Goal: Transaction & Acquisition: Purchase product/service

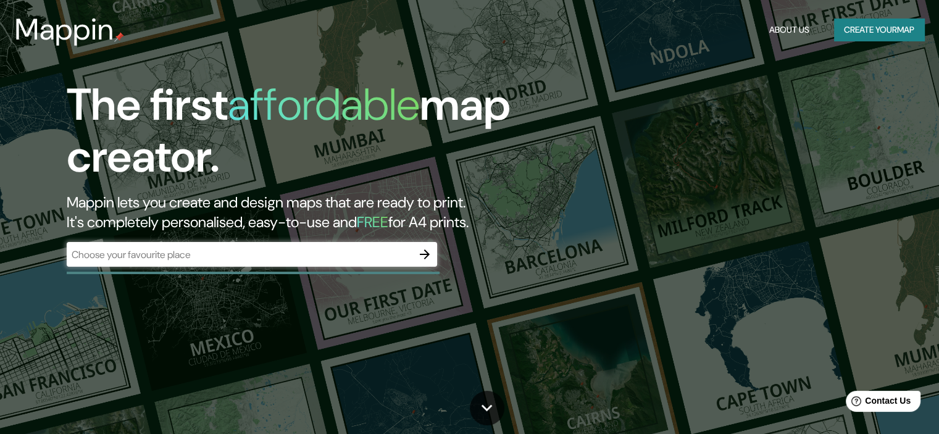
click at [269, 261] on div "​" at bounding box center [252, 254] width 370 height 25
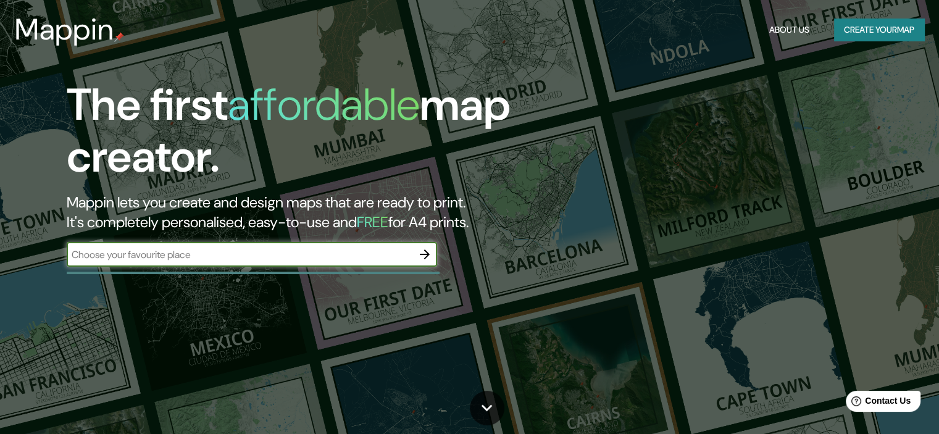
paste input "[URL][DOMAIN_NAME]"
type input "[URL][DOMAIN_NAME]"
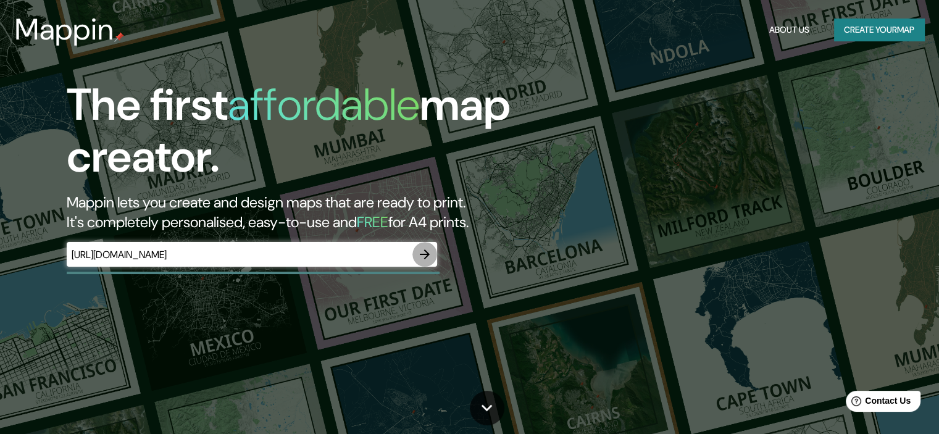
scroll to position [0, 0]
click at [427, 251] on icon "button" at bounding box center [424, 254] width 15 height 15
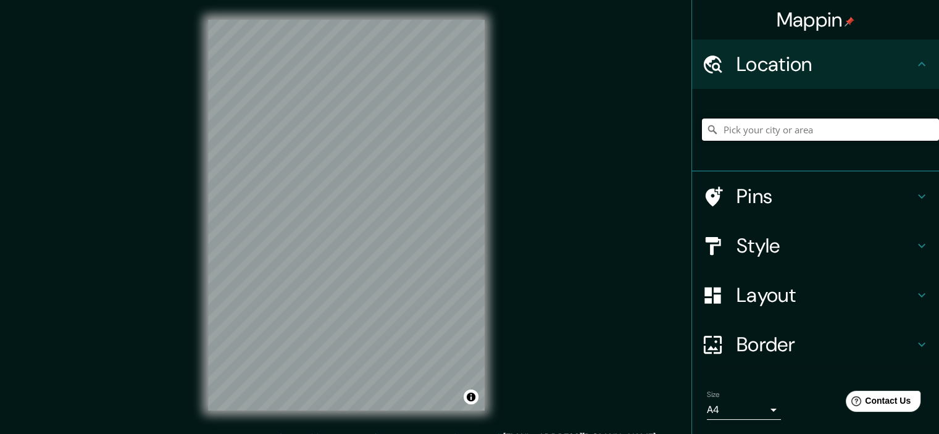
click at [853, 131] on input "Pick your city or area" at bounding box center [820, 130] width 237 height 22
type input "Galapagar, [GEOGRAPHIC_DATA], [GEOGRAPHIC_DATA]"
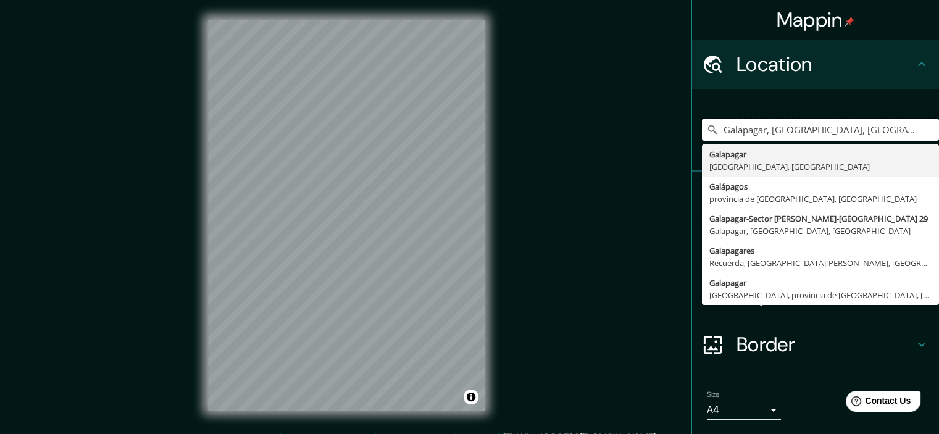
drag, startPoint x: 832, startPoint y: 131, endPoint x: 540, endPoint y: 83, distance: 295.9
click at [540, 83] on div "Mappin Location [GEOGRAPHIC_DATA], [GEOGRAPHIC_DATA], [GEOGRAPHIC_DATA] Galapag…" at bounding box center [469, 225] width 939 height 450
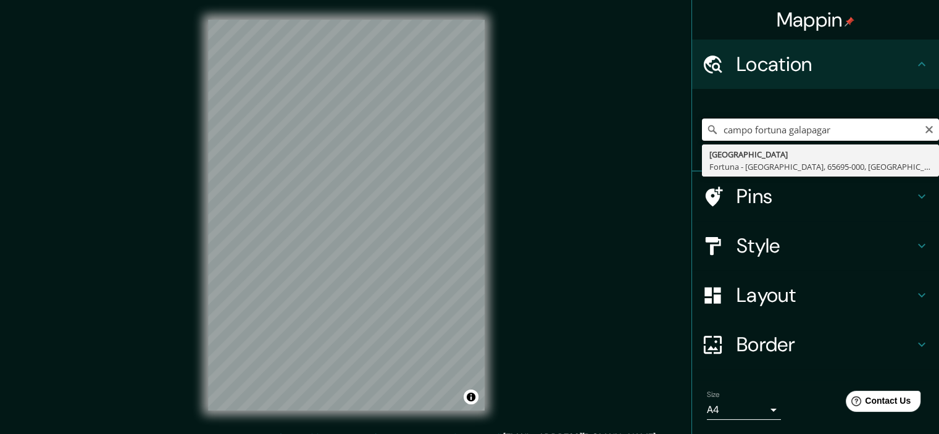
drag, startPoint x: 849, startPoint y: 137, endPoint x: 798, endPoint y: 123, distance: 53.2
click at [798, 123] on input "campo fortuna galapagar" at bounding box center [820, 130] width 237 height 22
drag, startPoint x: 811, startPoint y: 130, endPoint x: 525, endPoint y: 119, distance: 286.0
click at [534, 124] on div "Mappin Location campo fortuna airsoft [GEOGRAPHIC_DATA], 65695-000, [GEOGRAPHIC…" at bounding box center [469, 225] width 939 height 450
paste input "Campo Fortuna"
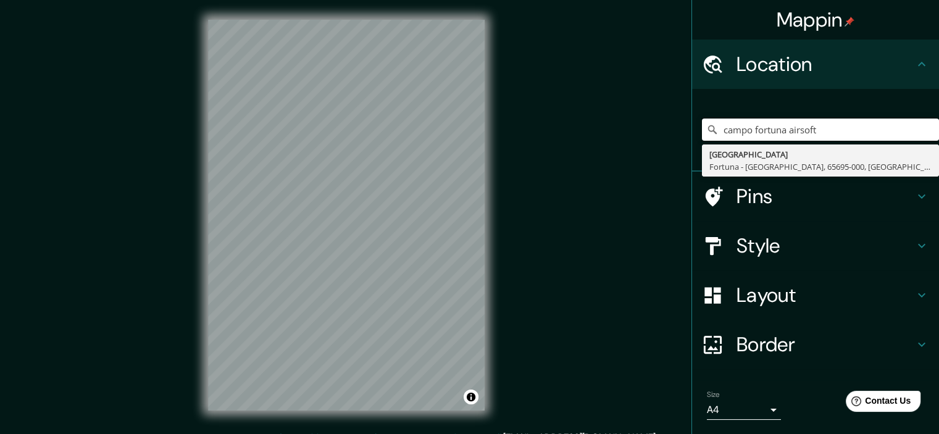
type input "Campo Fortuna"
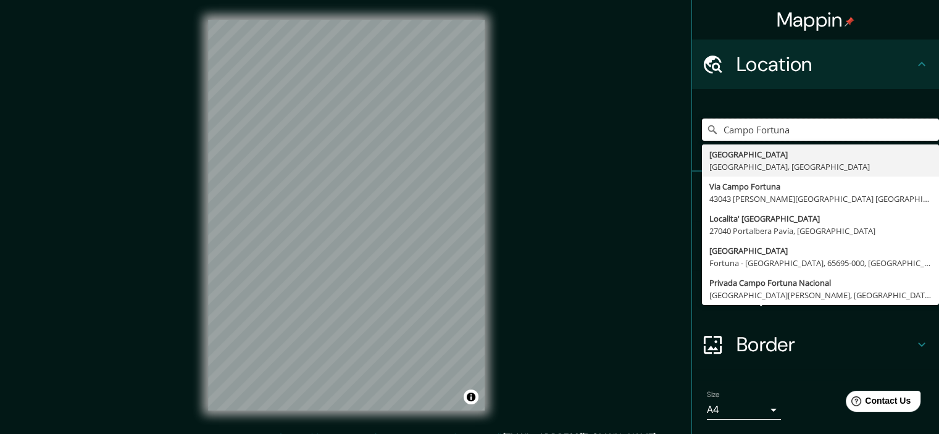
drag, startPoint x: 790, startPoint y: 132, endPoint x: 626, endPoint y: 124, distance: 164.4
click at [626, 124] on div "Mappin Location [GEOGRAPHIC_DATA] [GEOGRAPHIC_DATA], [GEOGRAPHIC_DATA] [GEOGRAP…" at bounding box center [469, 225] width 939 height 450
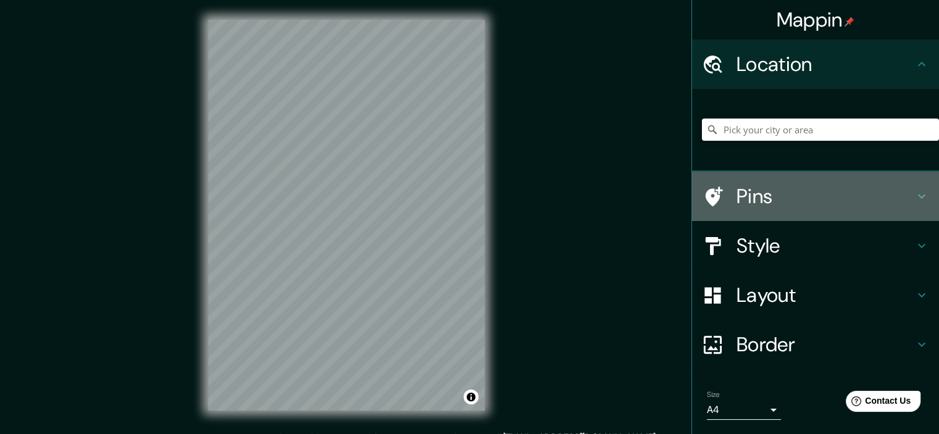
click at [921, 198] on div "Pins" at bounding box center [815, 196] width 247 height 49
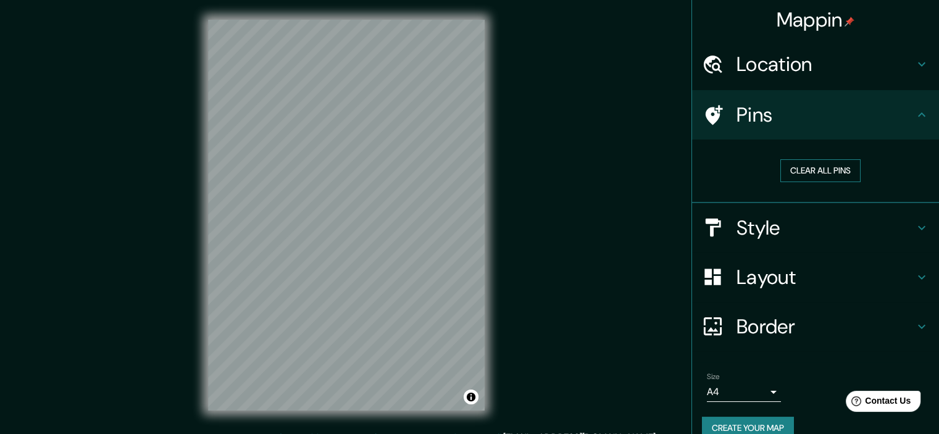
click at [835, 173] on button "Clear all pins" at bounding box center [820, 170] width 80 height 23
click at [904, 223] on h4 "Style" at bounding box center [825, 227] width 178 height 25
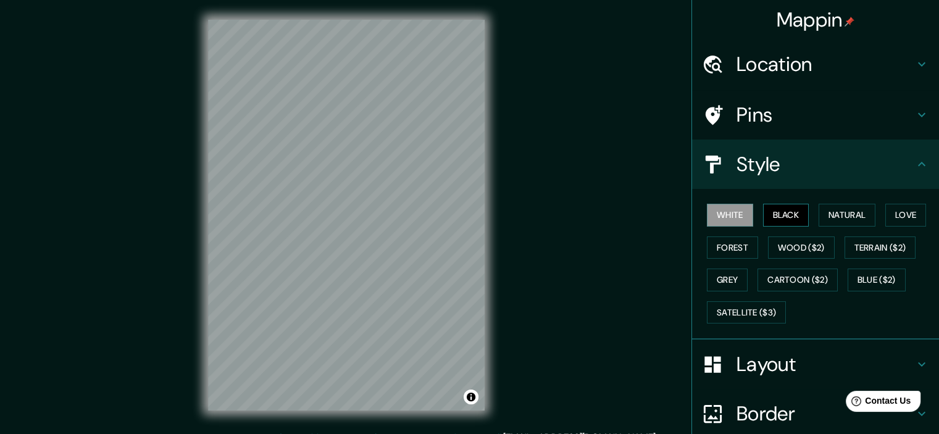
click at [785, 214] on button "Black" at bounding box center [786, 215] width 46 height 23
click at [825, 214] on button "Natural" at bounding box center [847, 215] width 57 height 23
click at [866, 212] on button "Natural" at bounding box center [847, 215] width 57 height 23
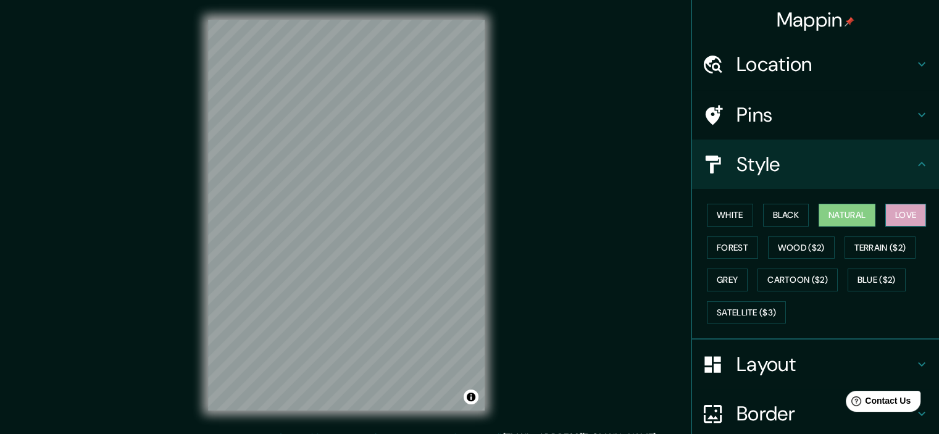
click at [889, 211] on button "Love" at bounding box center [905, 215] width 41 height 23
click at [793, 242] on button "Wood ($2)" at bounding box center [801, 247] width 67 height 23
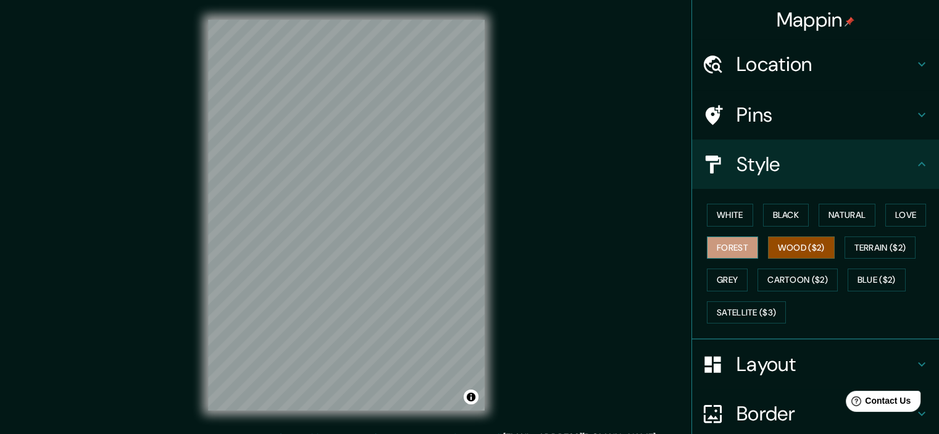
click at [736, 245] on button "Forest" at bounding box center [732, 247] width 51 height 23
click at [727, 276] on button "Grey" at bounding box center [727, 280] width 41 height 23
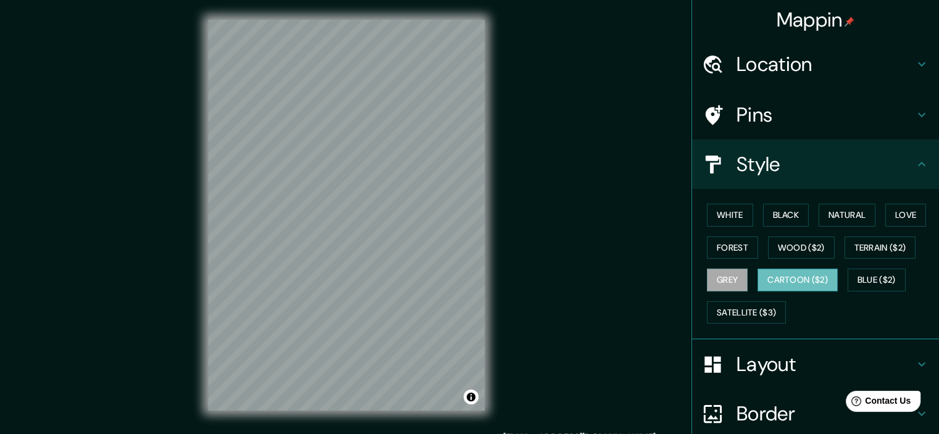
click at [782, 278] on button "Cartoon ($2)" at bounding box center [797, 280] width 80 height 23
click at [431, 252] on div "Mappin Location Pins Style White Black Natural Love Forest Wood ($2) Terrain ($…" at bounding box center [469, 225] width 939 height 450
click at [739, 312] on button "Satellite ($3)" at bounding box center [746, 312] width 79 height 23
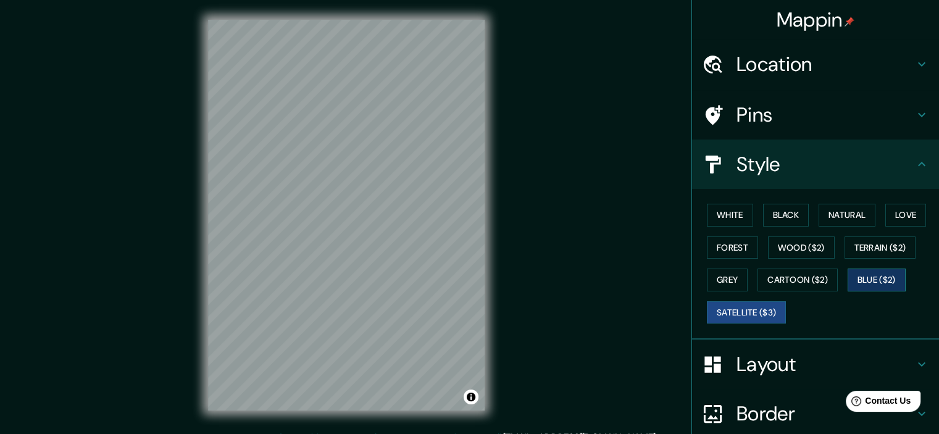
click at [872, 275] on button "Blue ($2)" at bounding box center [877, 280] width 58 height 23
drag, startPoint x: 919, startPoint y: 251, endPoint x: 920, endPoint y: 266, distance: 14.8
click at [920, 266] on div "White Black Natural Love Forest Wood ($2) Terrain ($2) Grey Cartoon ($2) Blue (…" at bounding box center [820, 264] width 237 height 130
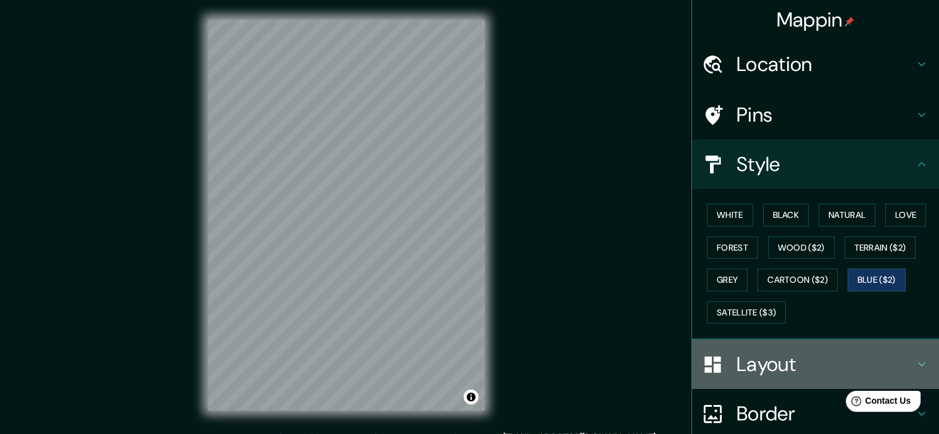
click at [914, 357] on icon at bounding box center [921, 364] width 15 height 15
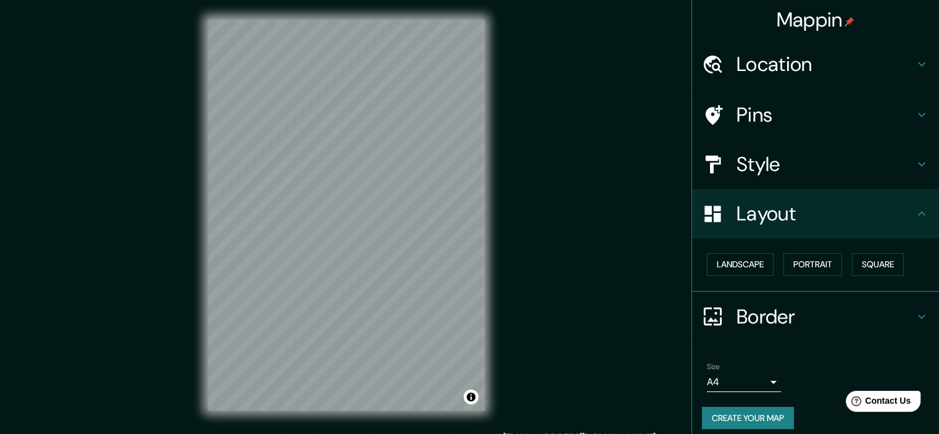
scroll to position [15, 0]
